Goal: Task Accomplishment & Management: Complete application form

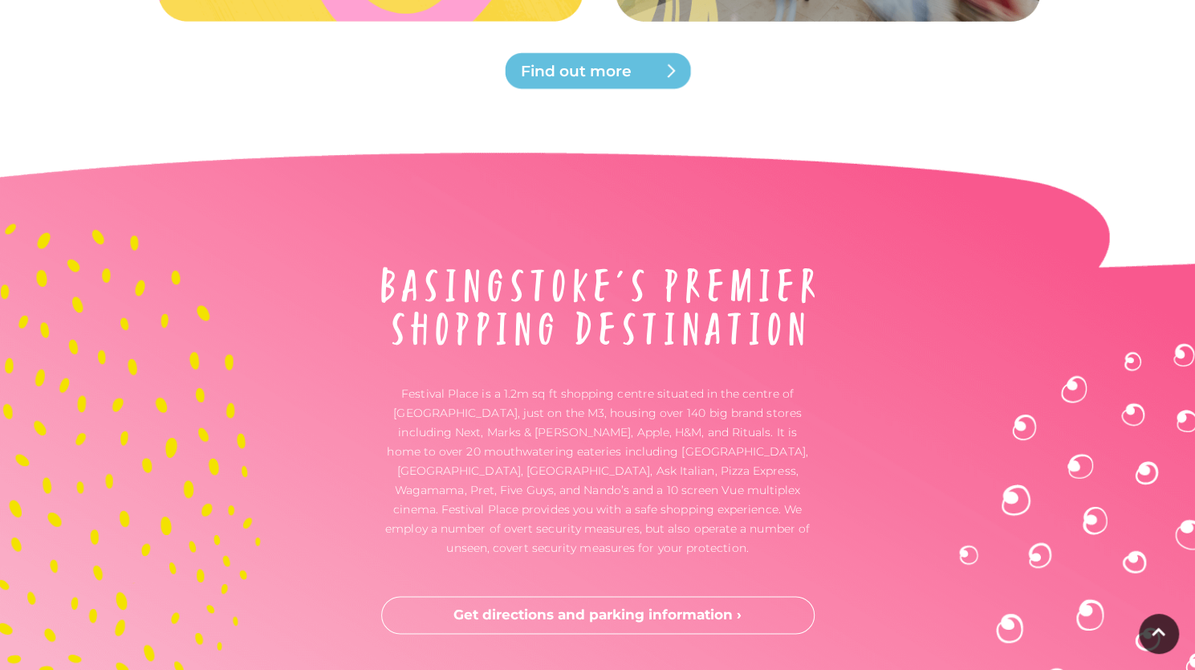
scroll to position [4826, 0]
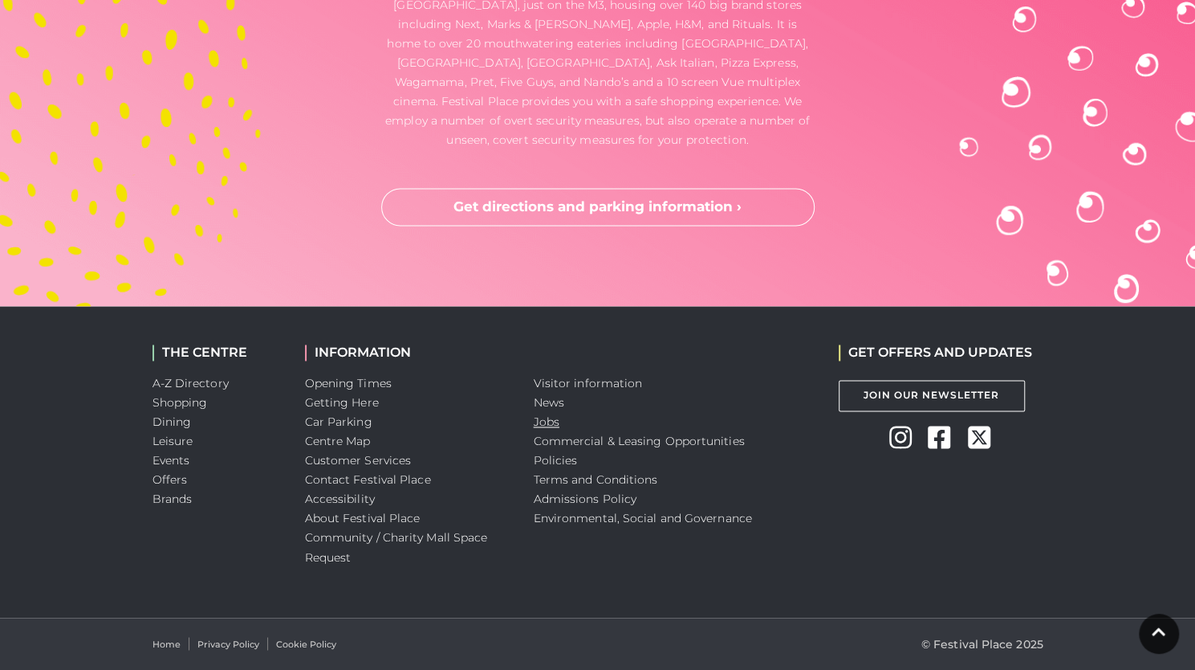
click at [544, 418] on link "Jobs" at bounding box center [547, 421] width 26 height 14
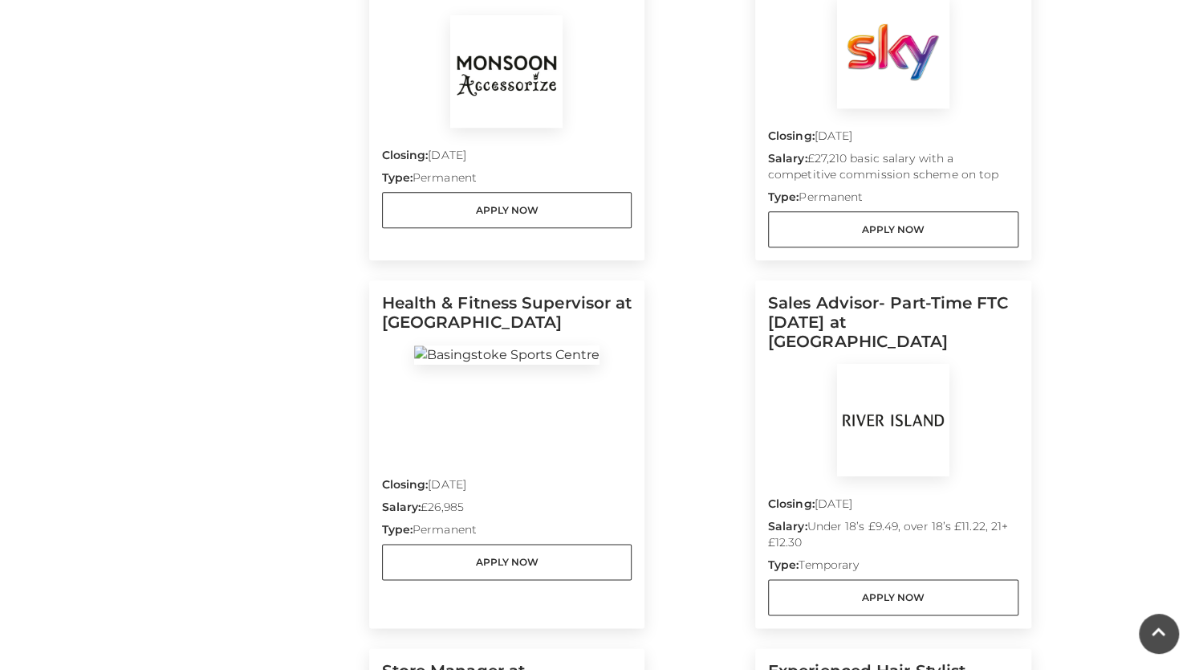
scroll to position [960, 0]
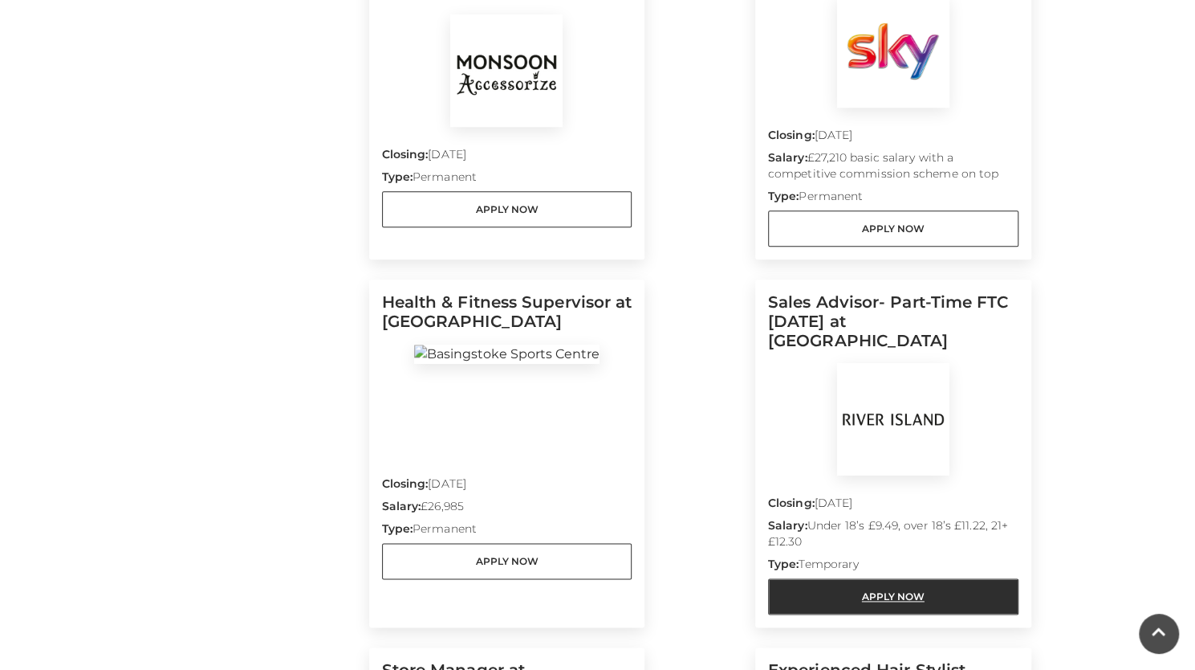
click at [843, 578] on link "Apply Now" at bounding box center [893, 596] width 250 height 36
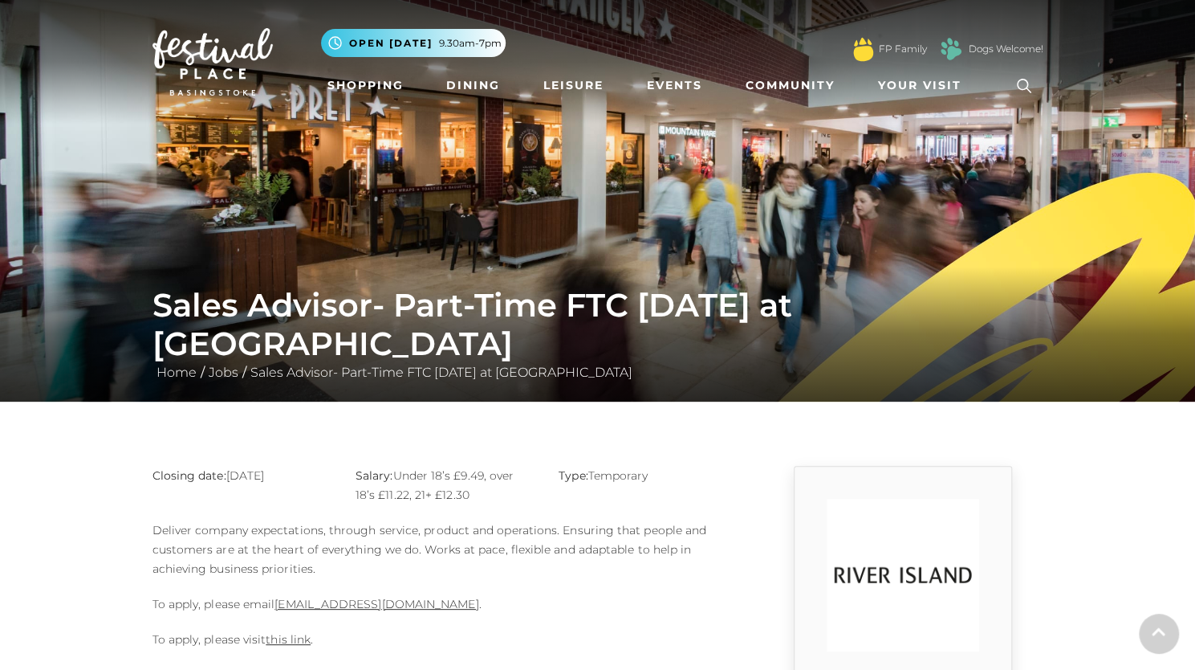
scroll to position [376, 0]
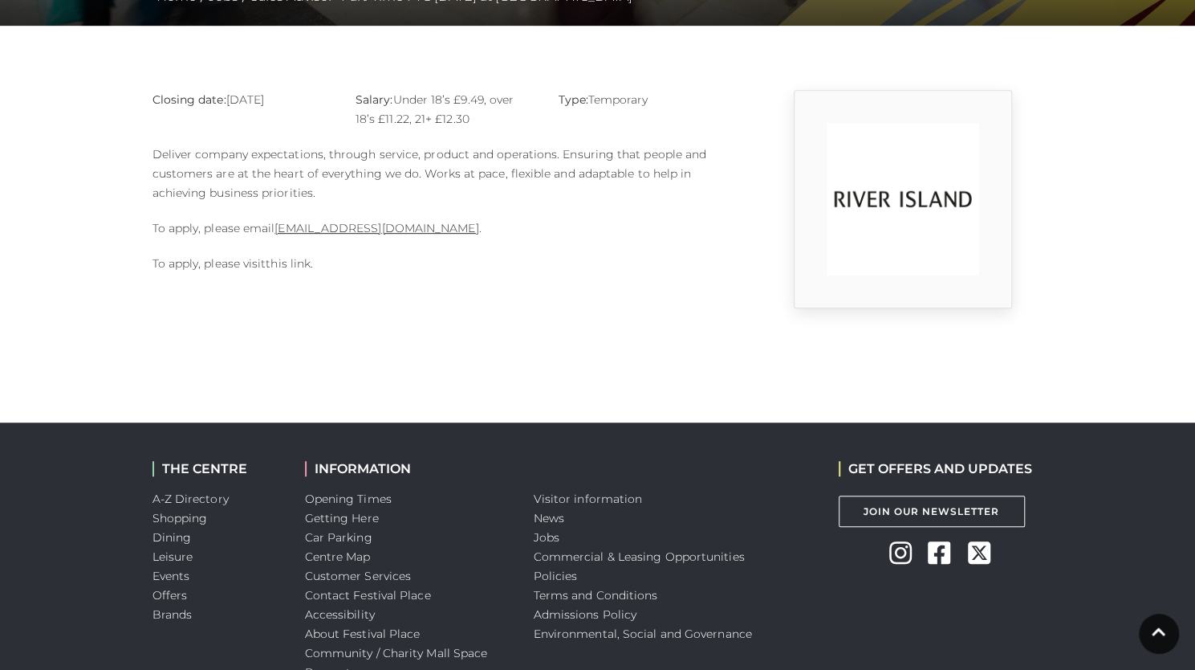
click at [272, 263] on link "this link" at bounding box center [288, 263] width 45 height 14
